Goal: Information Seeking & Learning: Compare options

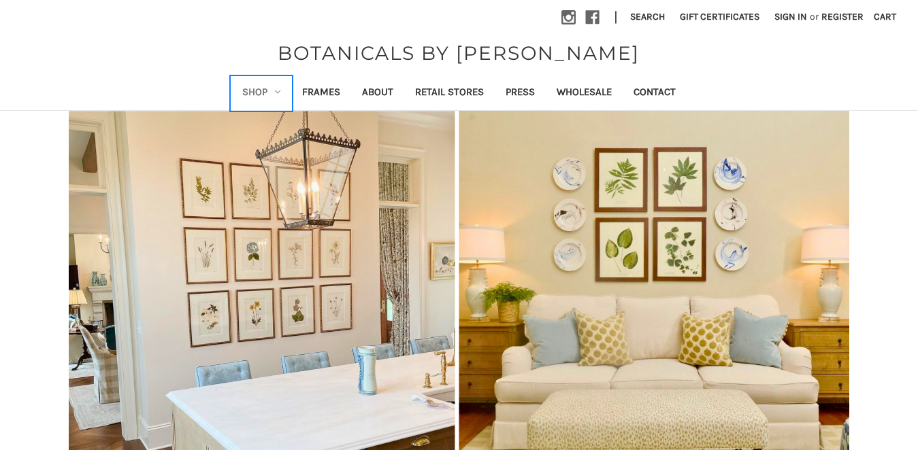
click at [256, 92] on link "Shop" at bounding box center [261, 93] width 60 height 33
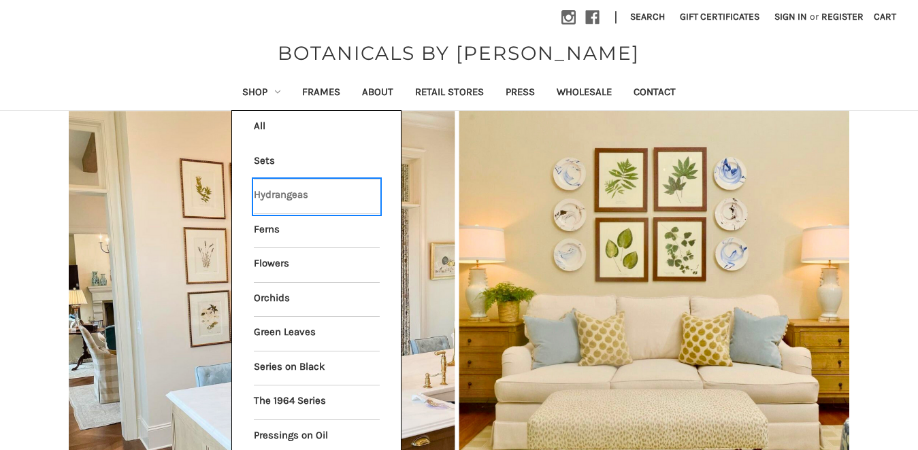
click at [281, 197] on link "Hydrangeas" at bounding box center [317, 197] width 126 height 34
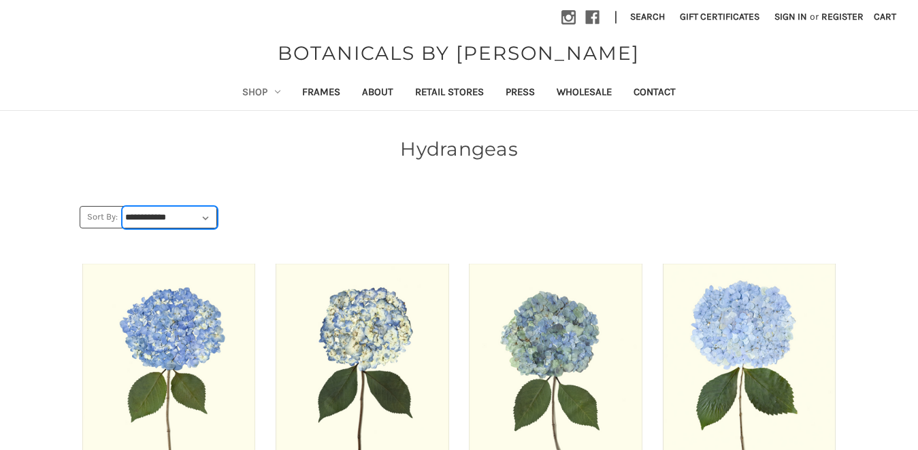
click at [182, 216] on select "**********" at bounding box center [169, 217] width 93 height 20
select select "******"
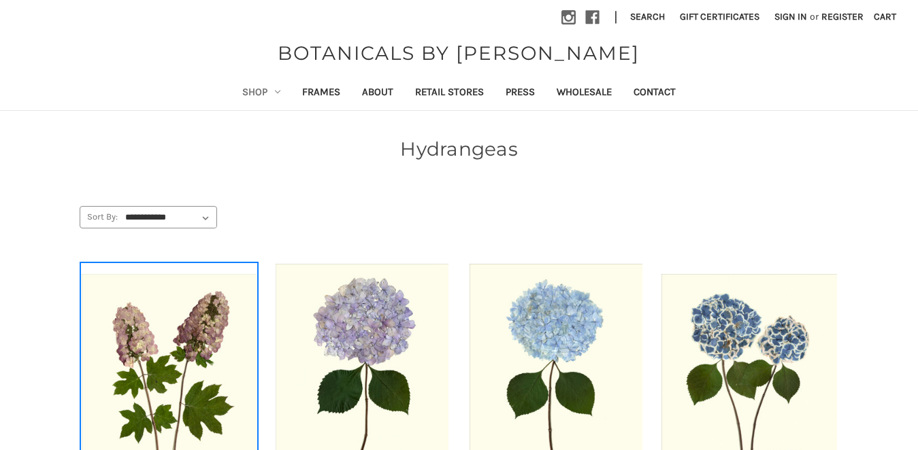
click at [182, 363] on img "OAKLEAF HYDRANGEA, Price range from $49.99 to $434.99\a\a" at bounding box center [169, 379] width 175 height 210
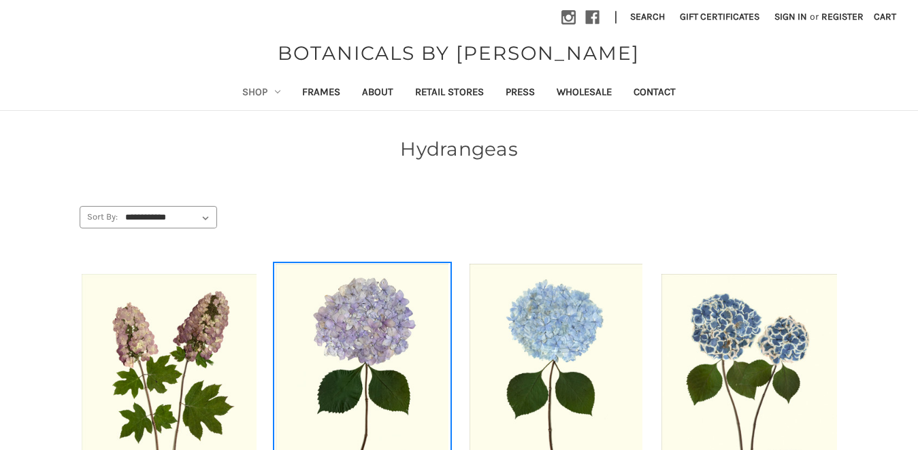
click at [390, 318] on img "HYDRANGEA XXII, Price range from $49.99 to $434.99\a\a" at bounding box center [362, 379] width 175 height 231
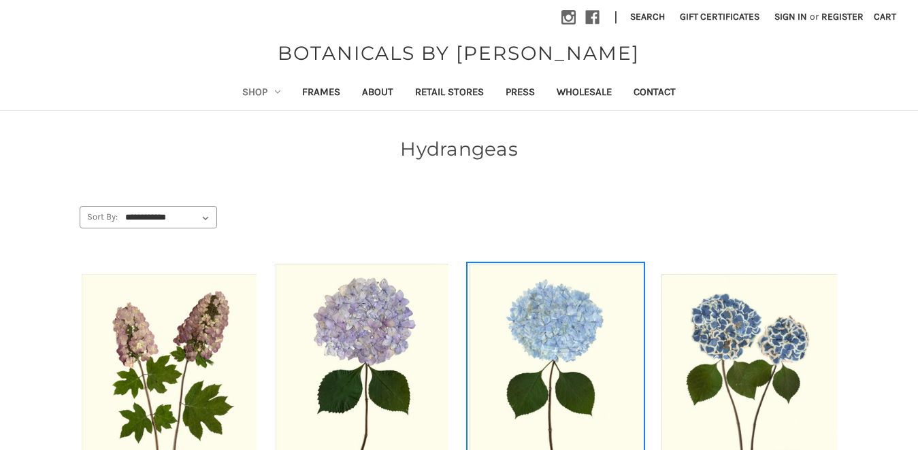
click at [554, 295] on img "HYDRANGEA XXIII, Price range from $49.99 to $434.99\a\a" at bounding box center [555, 379] width 175 height 231
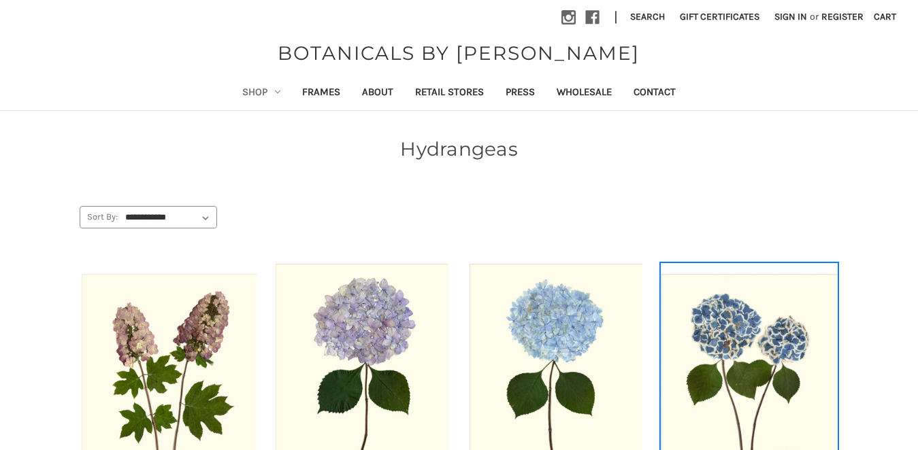
click at [762, 361] on img "DOUBLE BLUE + WHITE HYDRANGEA, Price range from $49.99 to $434.99\a\a" at bounding box center [748, 379] width 175 height 210
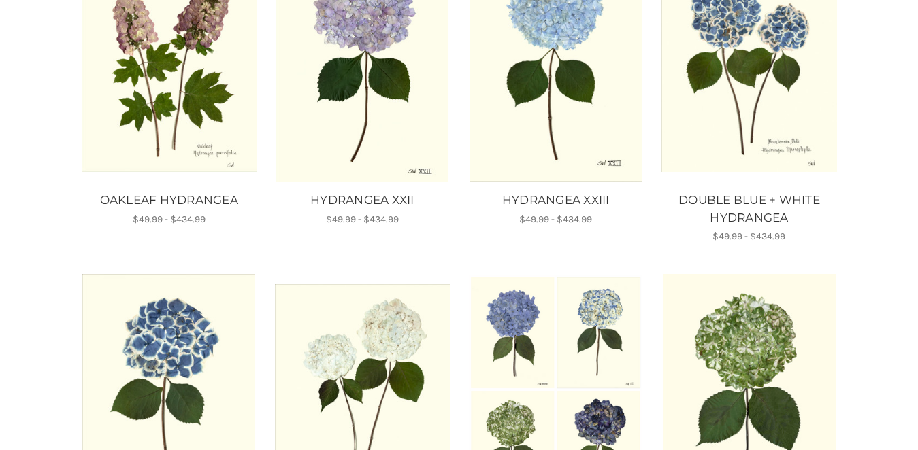
scroll to position [309, 0]
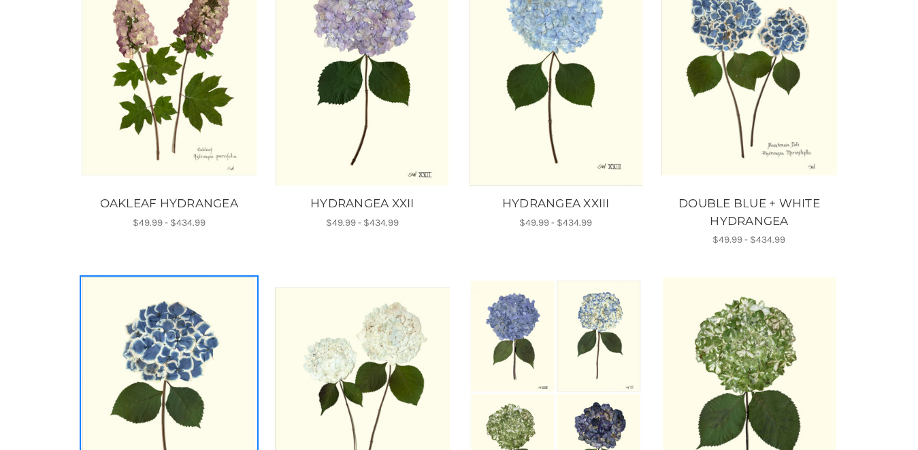
click at [138, 364] on img "HYDRANGEA XXIV, Price range from $49.99 to $434.99\a\a" at bounding box center [169, 393] width 175 height 231
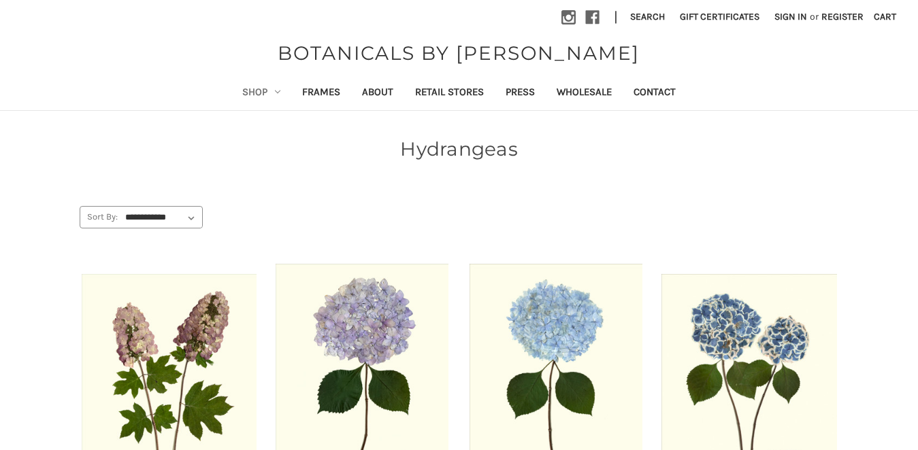
scroll to position [309, 0]
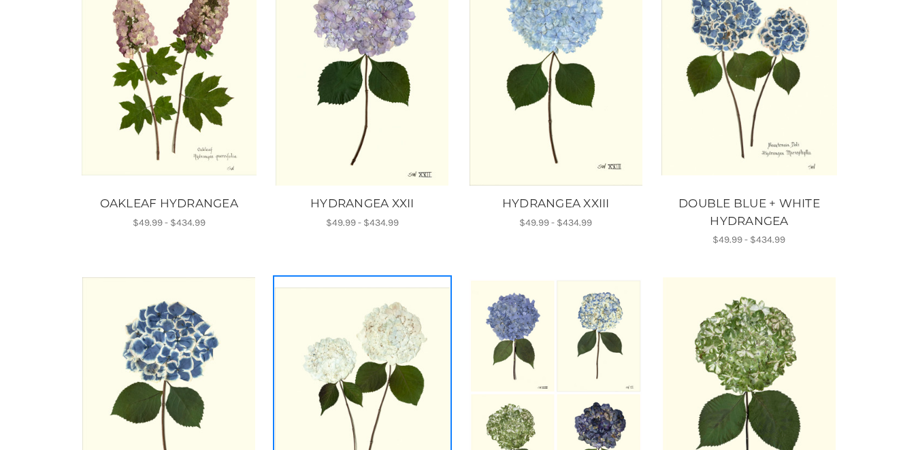
click at [362, 358] on img "DOUBLE WHITE HYDRANGEA, Price range from $49.99 to $434.99\a\a" at bounding box center [362, 393] width 175 height 210
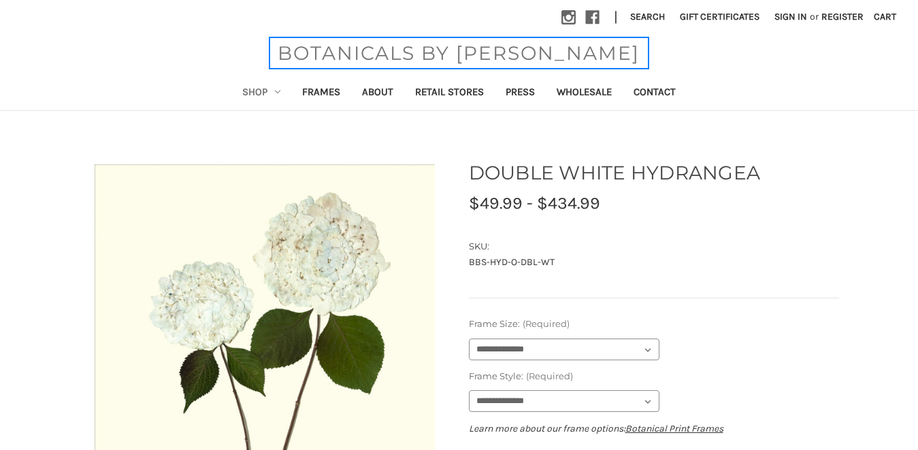
click at [449, 52] on span "BOTANICALS BY [PERSON_NAME]" at bounding box center [458, 53] width 375 height 29
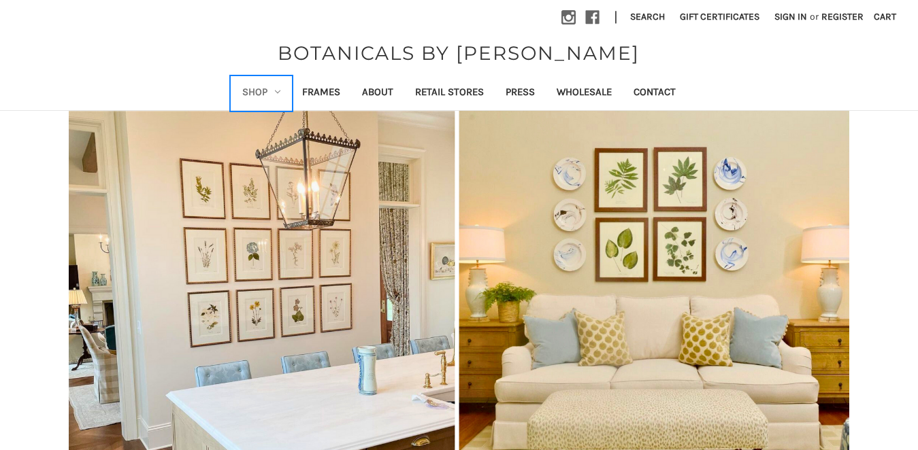
click at [288, 89] on link "Shop" at bounding box center [261, 93] width 60 height 33
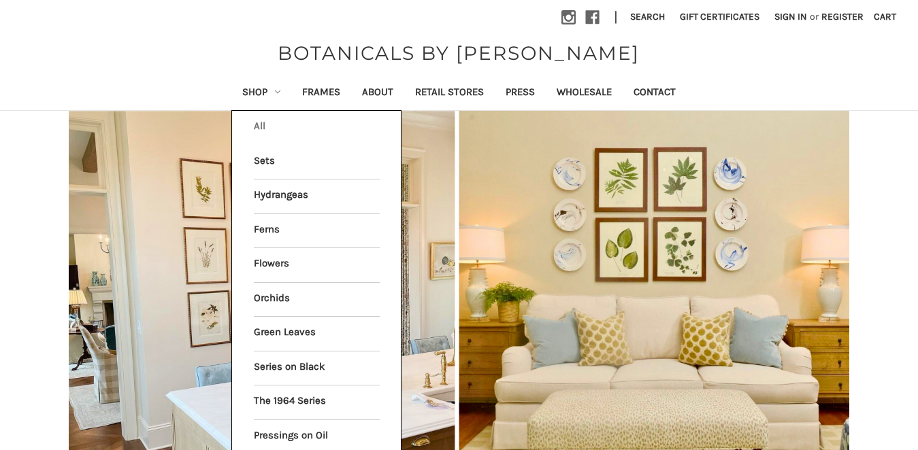
click at [257, 126] on link "All Shop" at bounding box center [317, 128] width 126 height 34
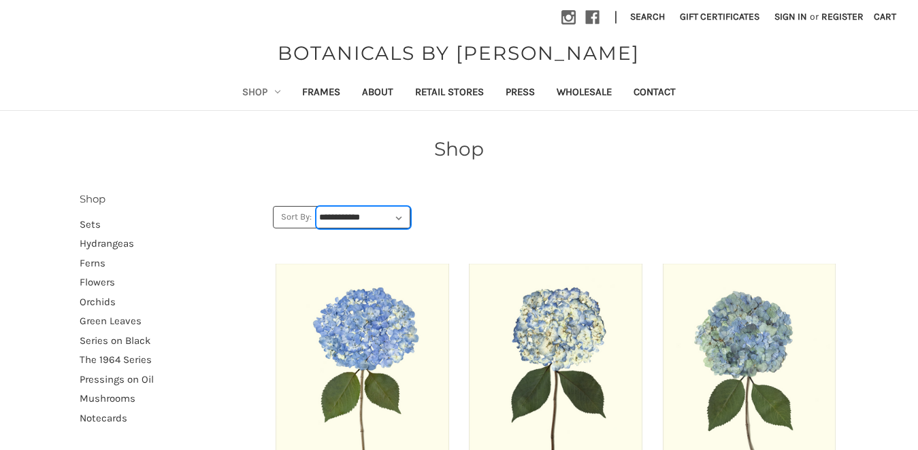
click at [347, 221] on select "**********" at bounding box center [363, 217] width 93 height 20
select select "******"
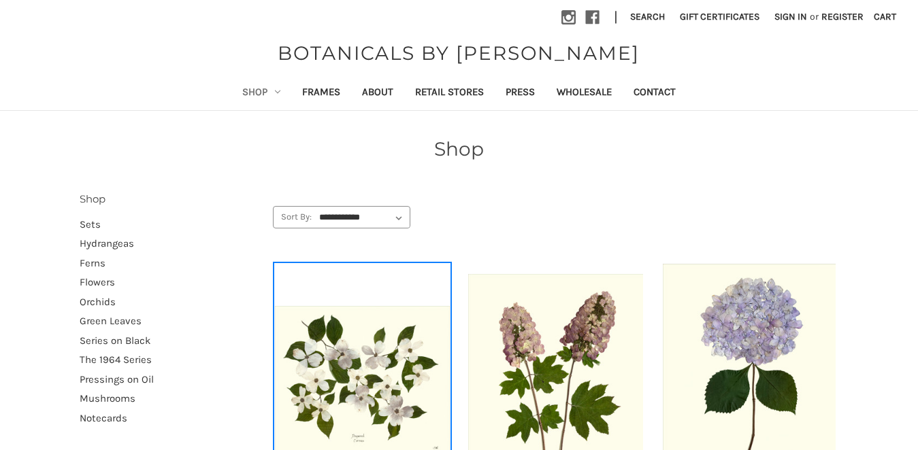
click at [356, 337] on img "DOGWOOD BRANCH, Price range from $49.99 to $434.99\a\a" at bounding box center [362, 379] width 175 height 146
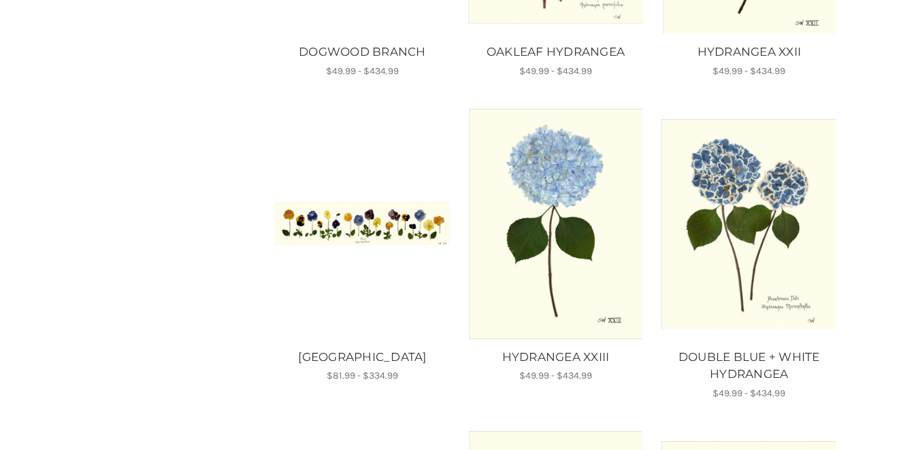
scroll to position [625, 0]
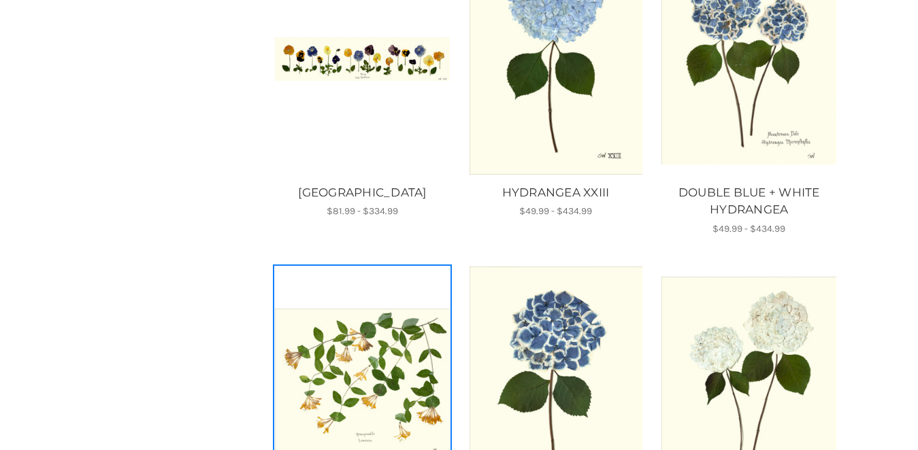
click at [416, 341] on img "HONEYSUCKLE, Price range from $49.99 to $434.99\a\a" at bounding box center [362, 382] width 175 height 146
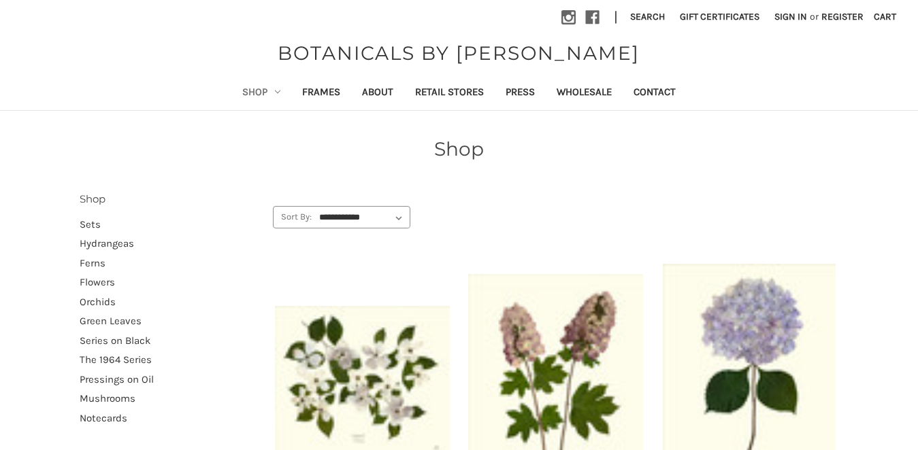
scroll to position [647, 0]
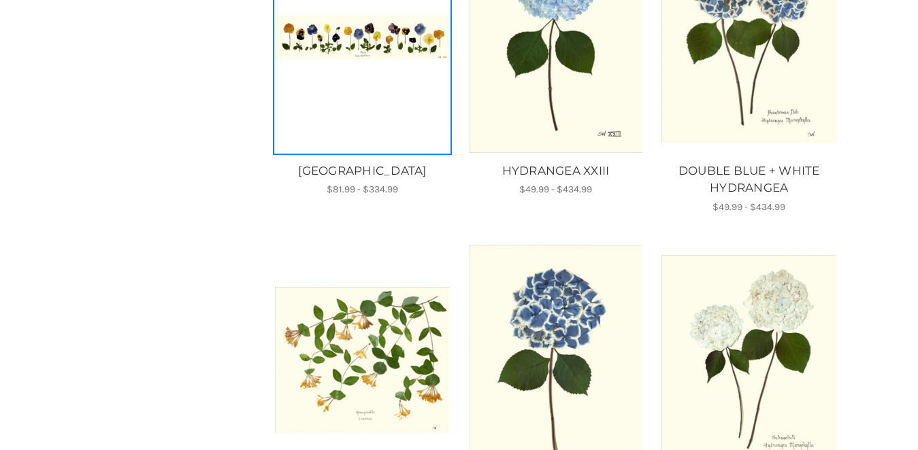
click at [327, 47] on img "PANSY GARDEN, Price range from $81.99 to $334.99\a\a" at bounding box center [362, 38] width 175 height 44
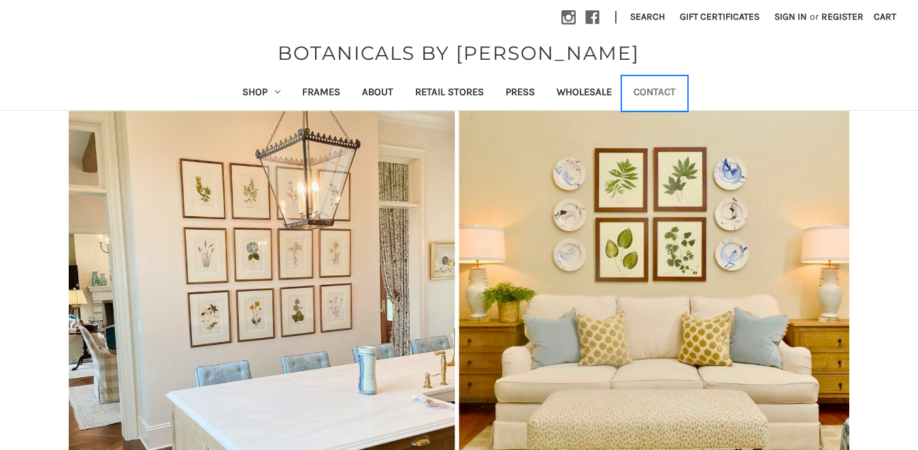
click at [660, 94] on link "Contact" at bounding box center [654, 93] width 64 height 33
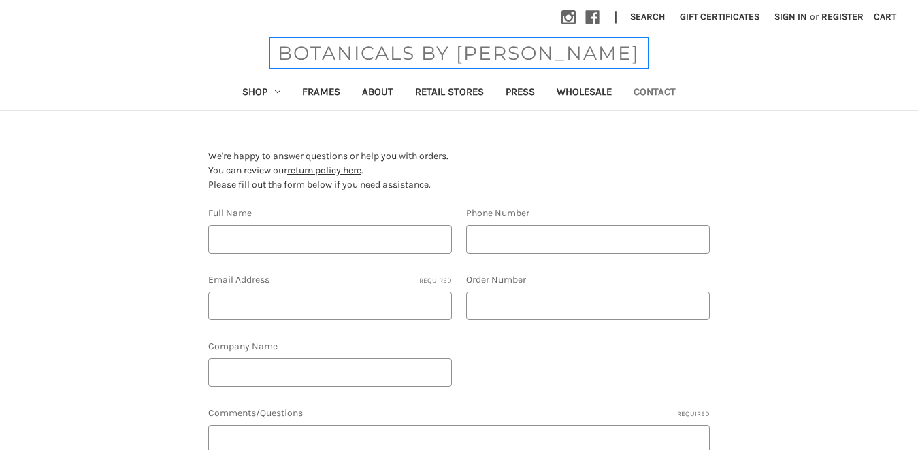
click at [385, 46] on span "BOTANICALS BY [PERSON_NAME]" at bounding box center [458, 53] width 375 height 29
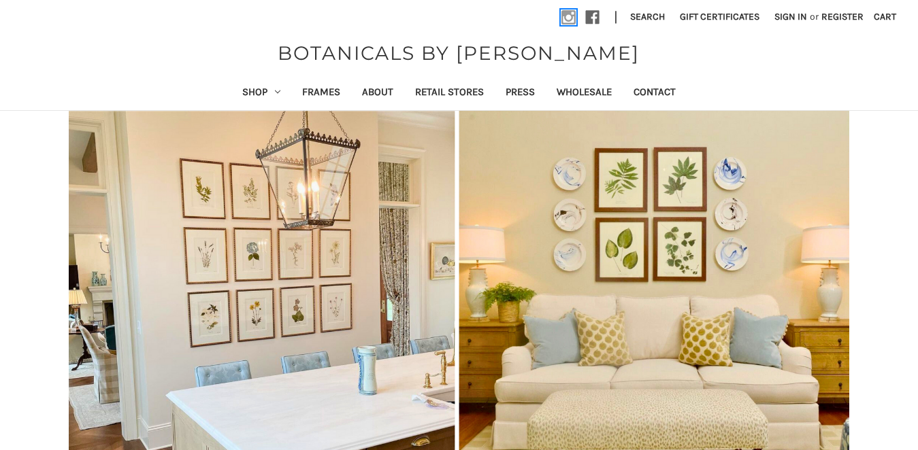
click at [565, 19] on use at bounding box center [568, 17] width 14 height 14
